Goal: Task Accomplishment & Management: Use online tool/utility

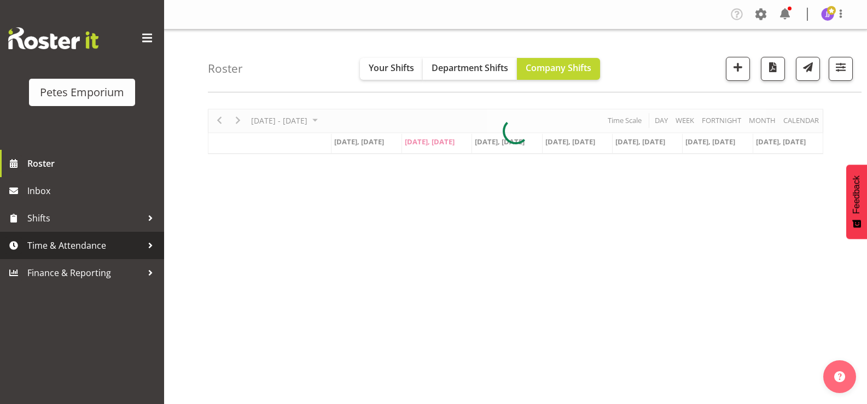
click at [94, 243] on span "Time & Attendance" at bounding box center [84, 245] width 115 height 16
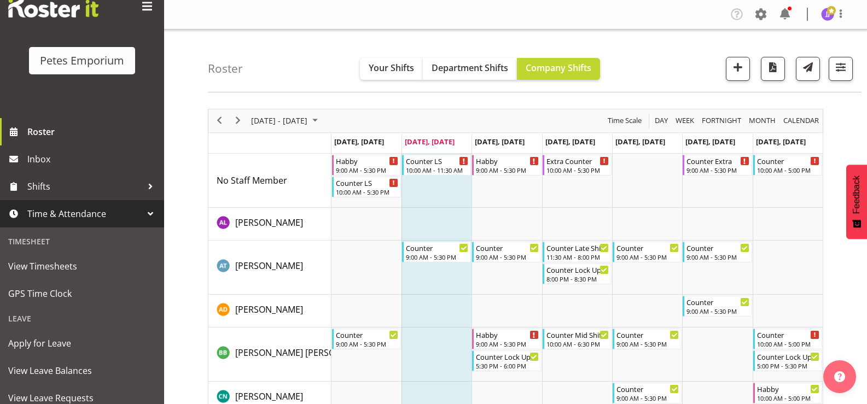
scroll to position [97, 0]
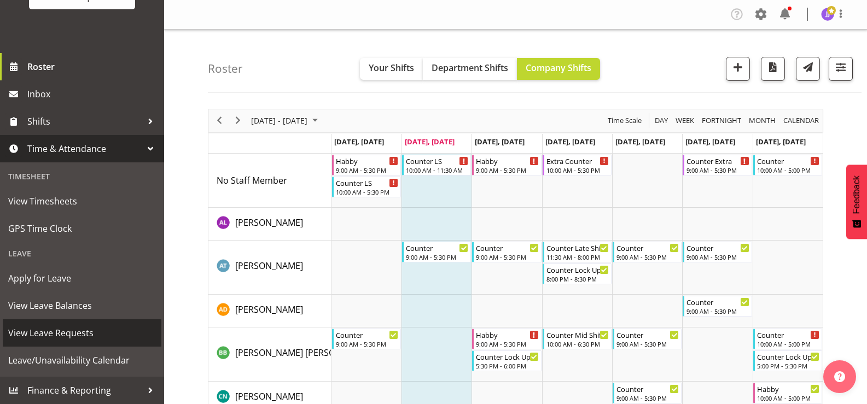
click at [74, 332] on span "View Leave Requests" at bounding box center [82, 333] width 148 height 16
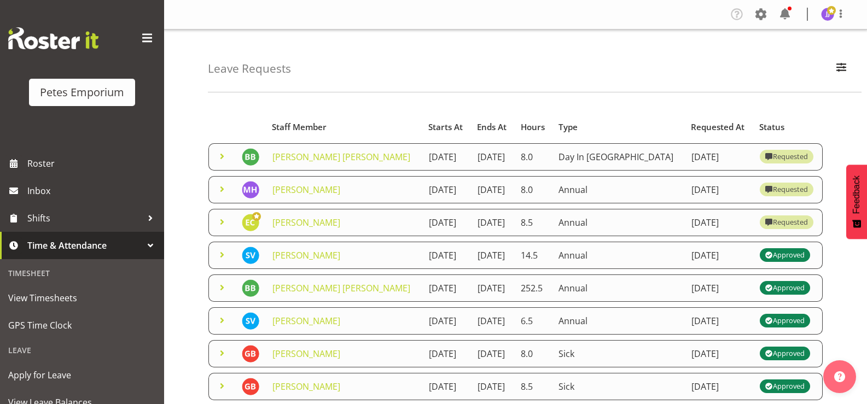
click at [218, 157] on span at bounding box center [221, 156] width 13 height 13
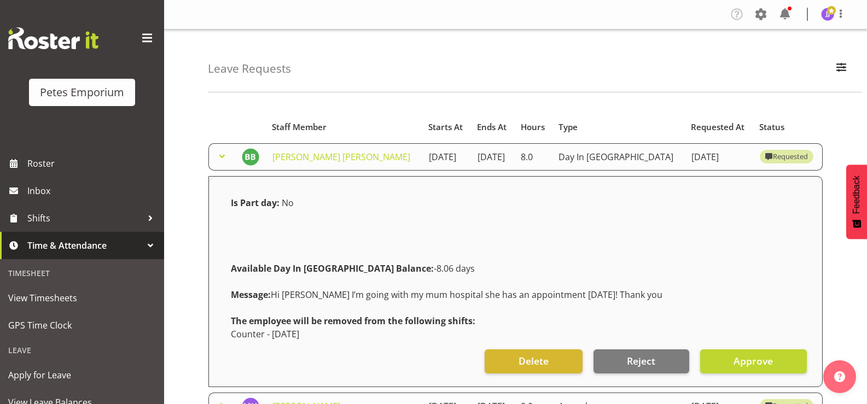
click at [218, 157] on span at bounding box center [221, 156] width 13 height 13
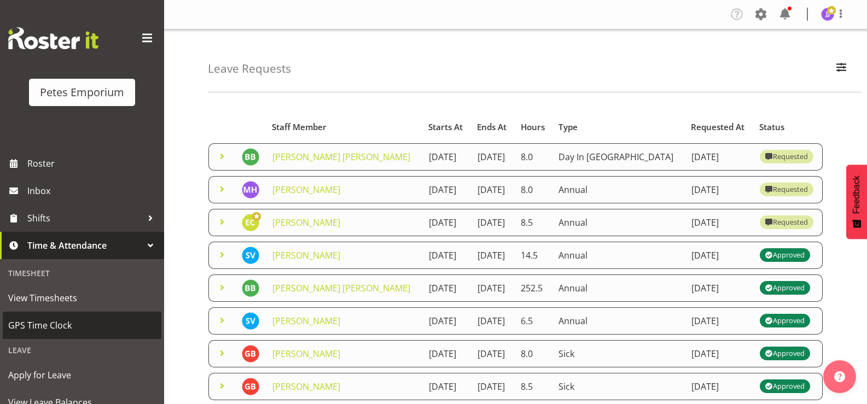
click at [40, 329] on span "GPS Time Clock" at bounding box center [82, 325] width 148 height 16
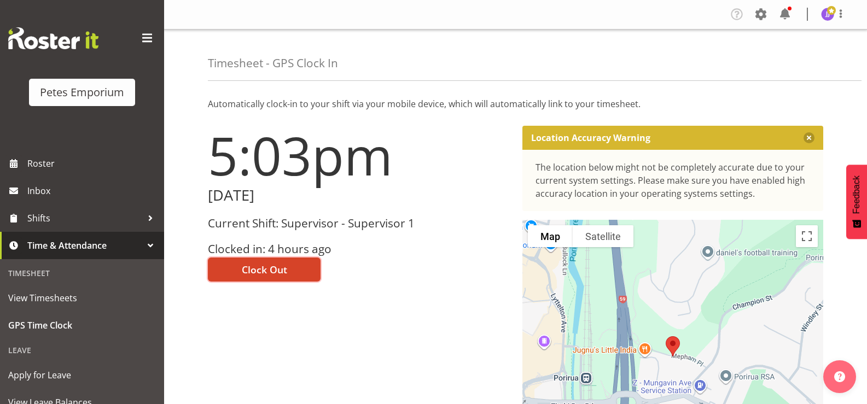
click at [265, 270] on span "Clock Out" at bounding box center [264, 269] width 45 height 14
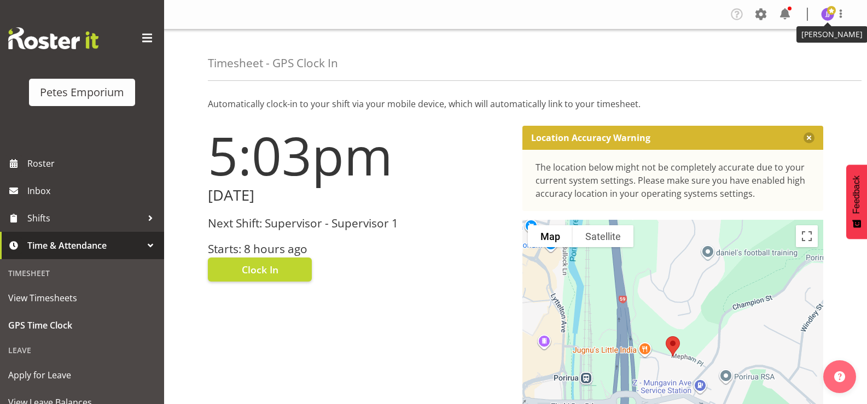
click at [826, 17] on img at bounding box center [827, 14] width 13 height 13
click at [785, 59] on link "Log Out" at bounding box center [794, 58] width 105 height 20
